Goal: Task Accomplishment & Management: Manage account settings

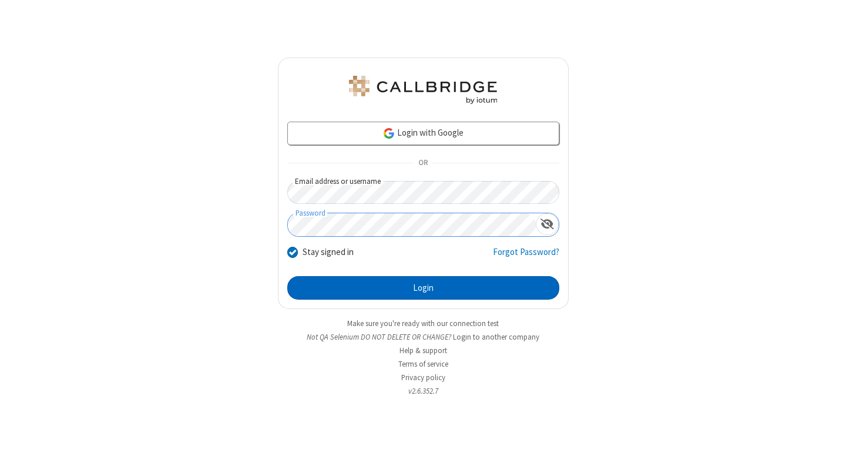
click at [423, 288] on button "Login" at bounding box center [423, 288] width 272 height 24
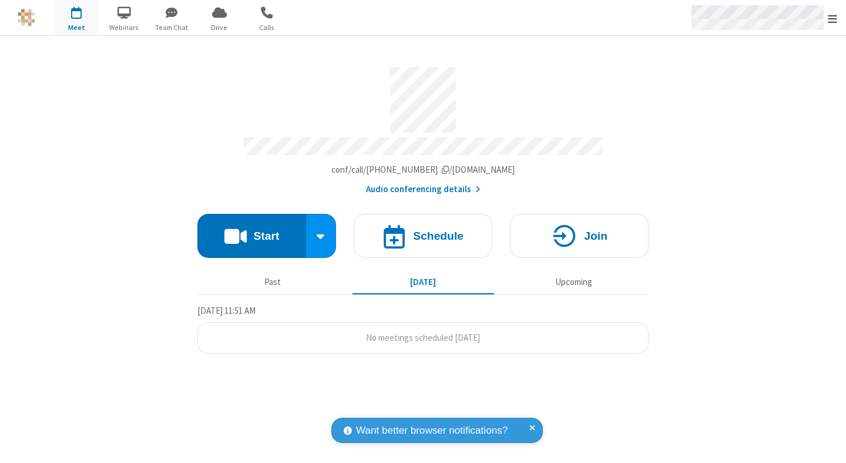
click at [833, 18] on span "Open menu" at bounding box center [832, 19] width 9 height 12
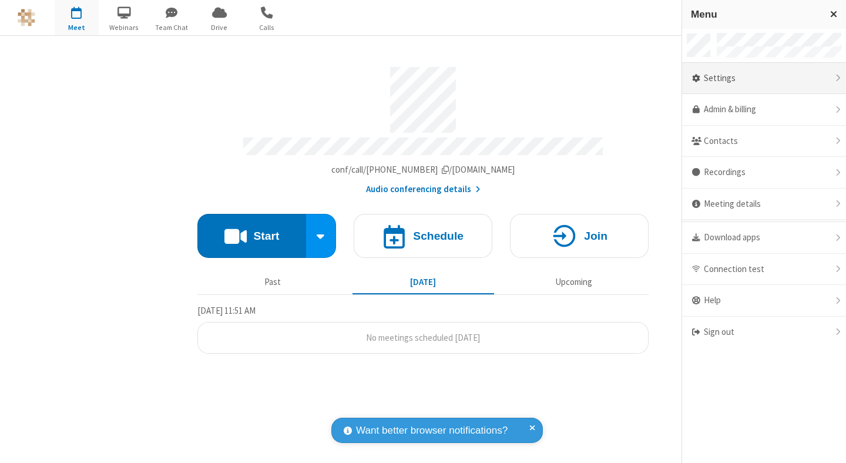
click at [764, 78] on div "Settings" at bounding box center [764, 79] width 164 height 32
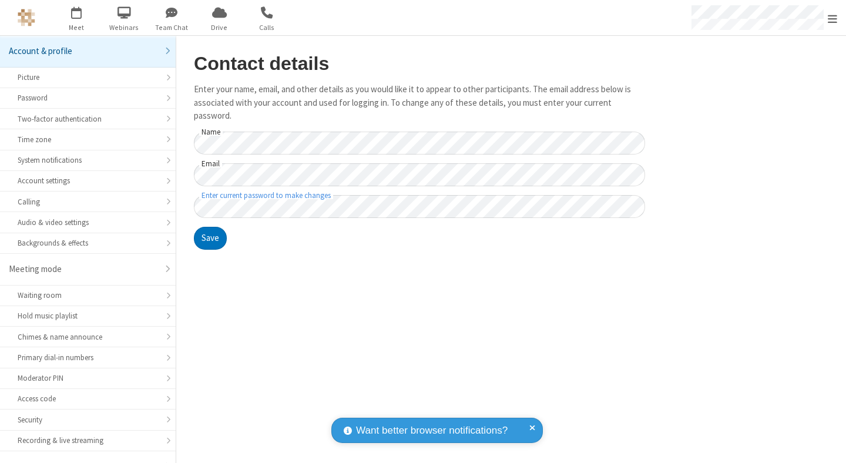
scroll to position [92, 0]
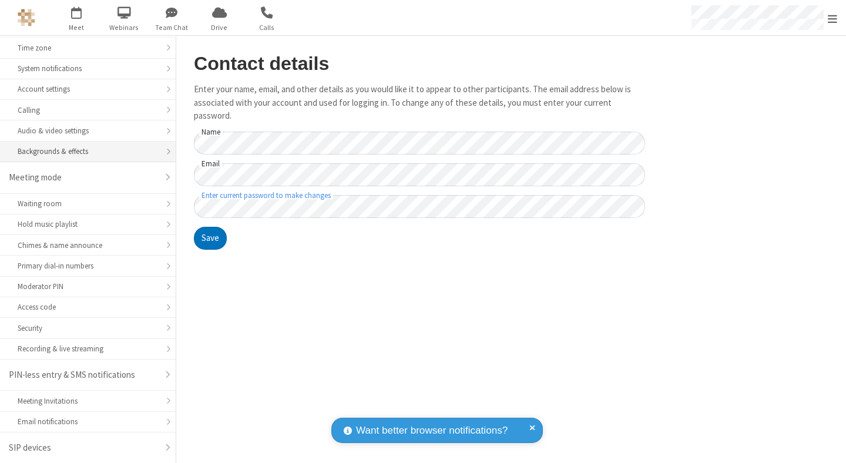
click at [83, 152] on div "Backgrounds & effects" at bounding box center [88, 151] width 140 height 11
